Goal: Transaction & Acquisition: Purchase product/service

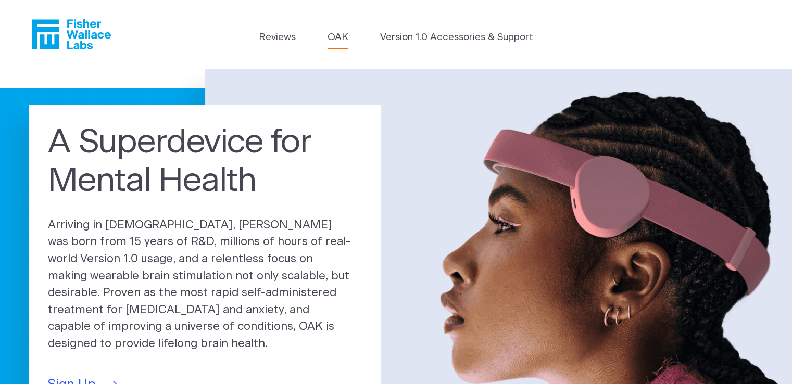
click at [342, 40] on link "OAK" at bounding box center [338, 37] width 21 height 15
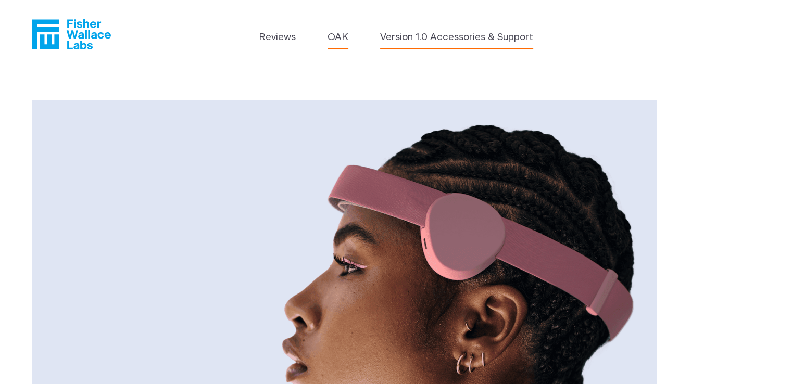
click at [462, 36] on link "Version 1.0 Accessories & Support" at bounding box center [456, 37] width 153 height 15
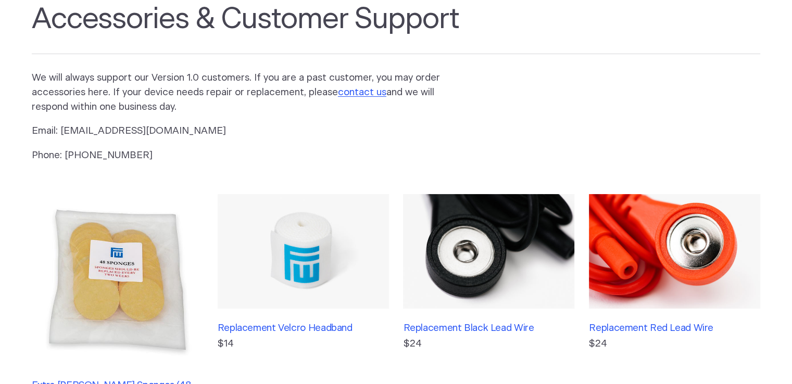
scroll to position [135, 0]
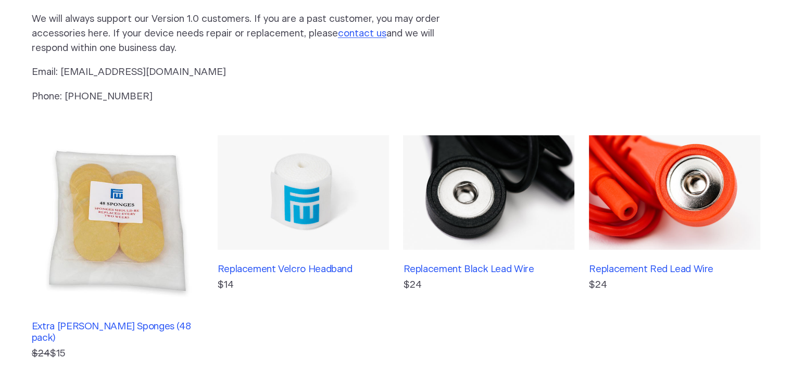
click at [136, 237] on img at bounding box center [117, 220] width 171 height 171
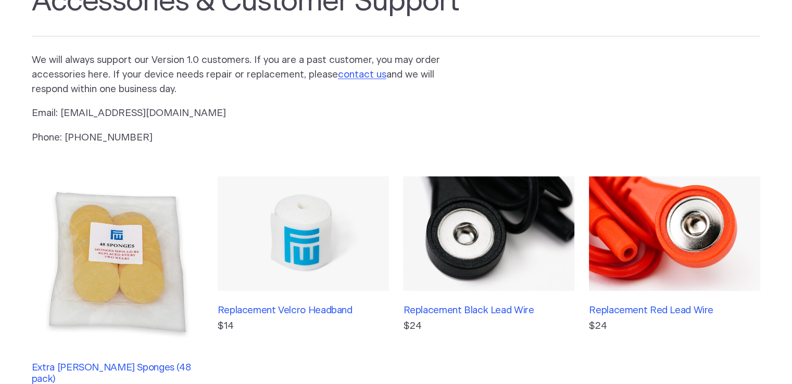
scroll to position [0, 0]
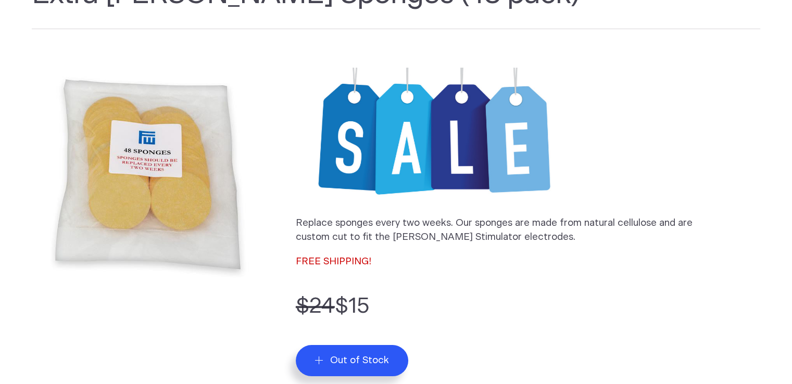
scroll to position [94, 0]
